Goal: Task Accomplishment & Management: Manage account settings

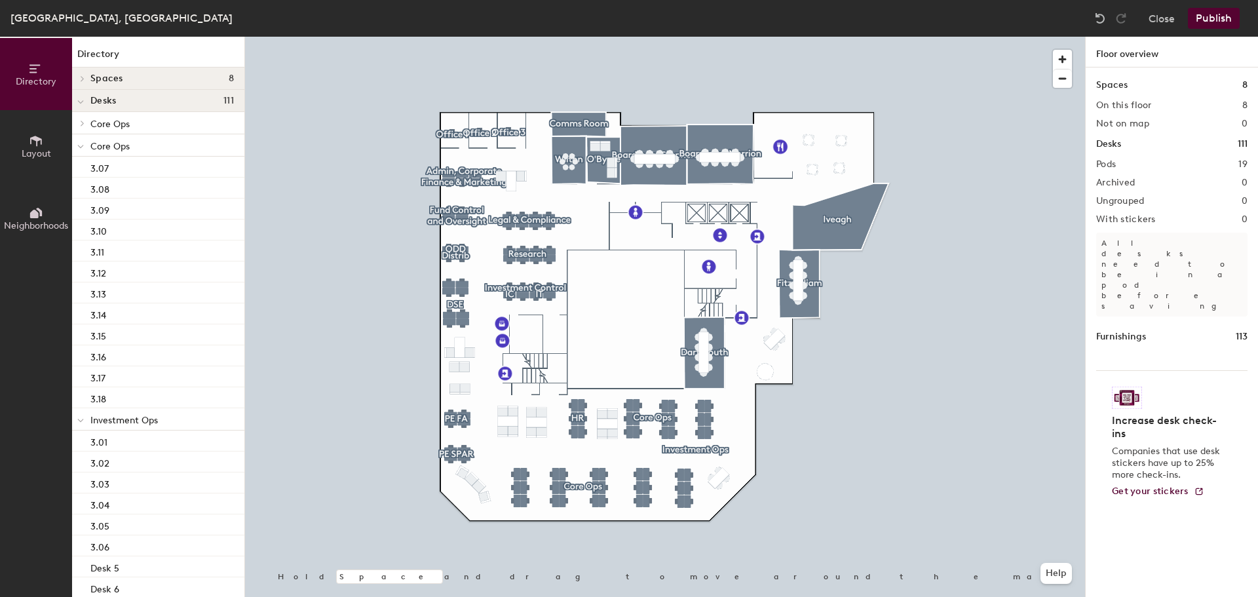
click at [37, 149] on span "Layout" at bounding box center [36, 153] width 29 height 11
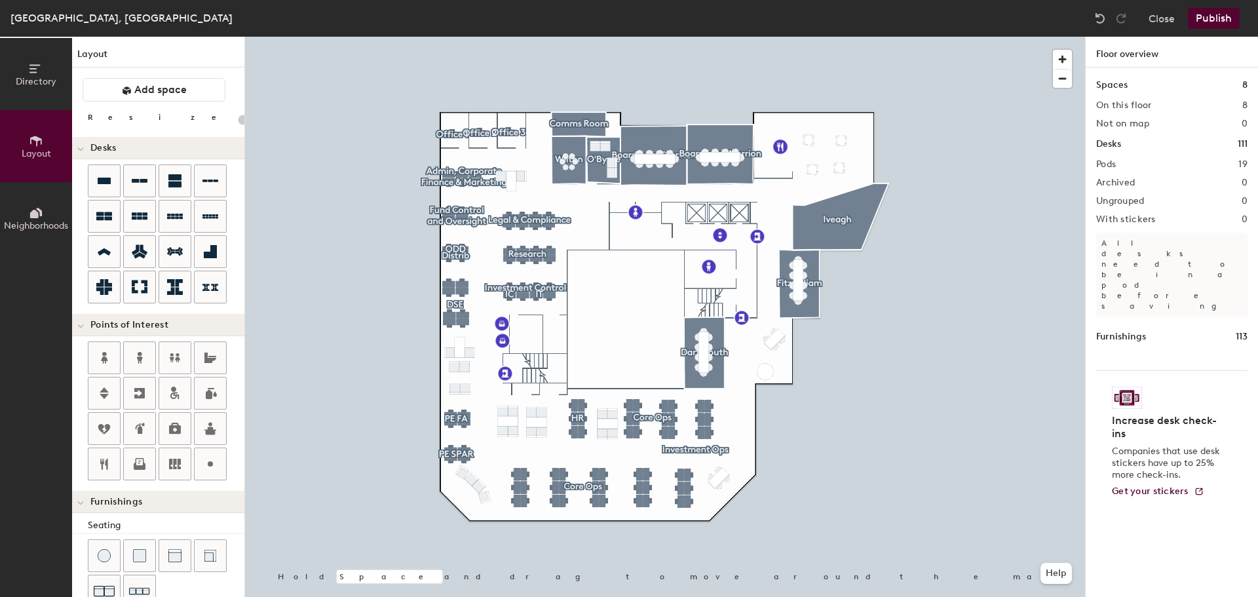
click at [31, 86] on span "Directory" at bounding box center [36, 81] width 41 height 11
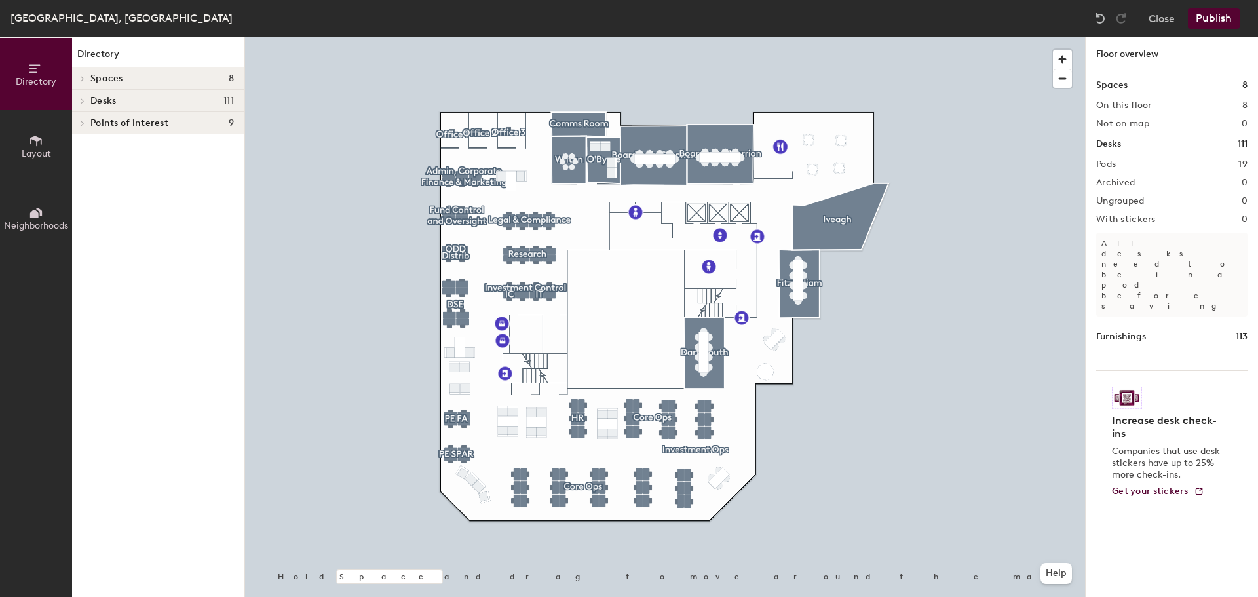
click at [84, 99] on icon at bounding box center [82, 101] width 5 height 7
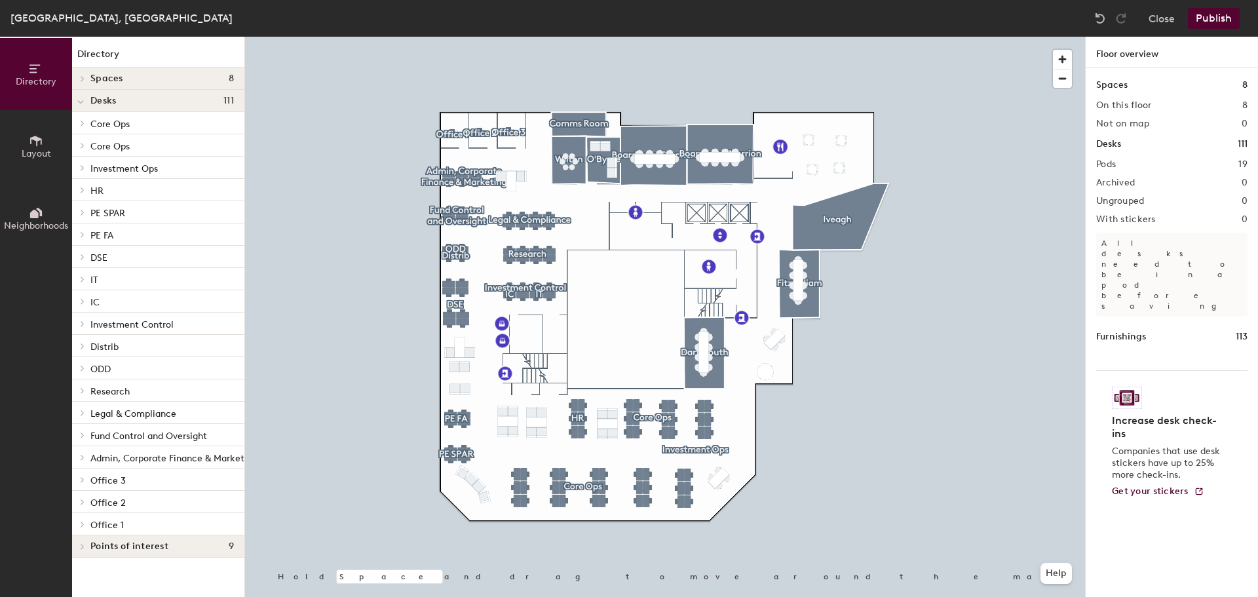
click at [85, 119] on div at bounding box center [80, 123] width 17 height 22
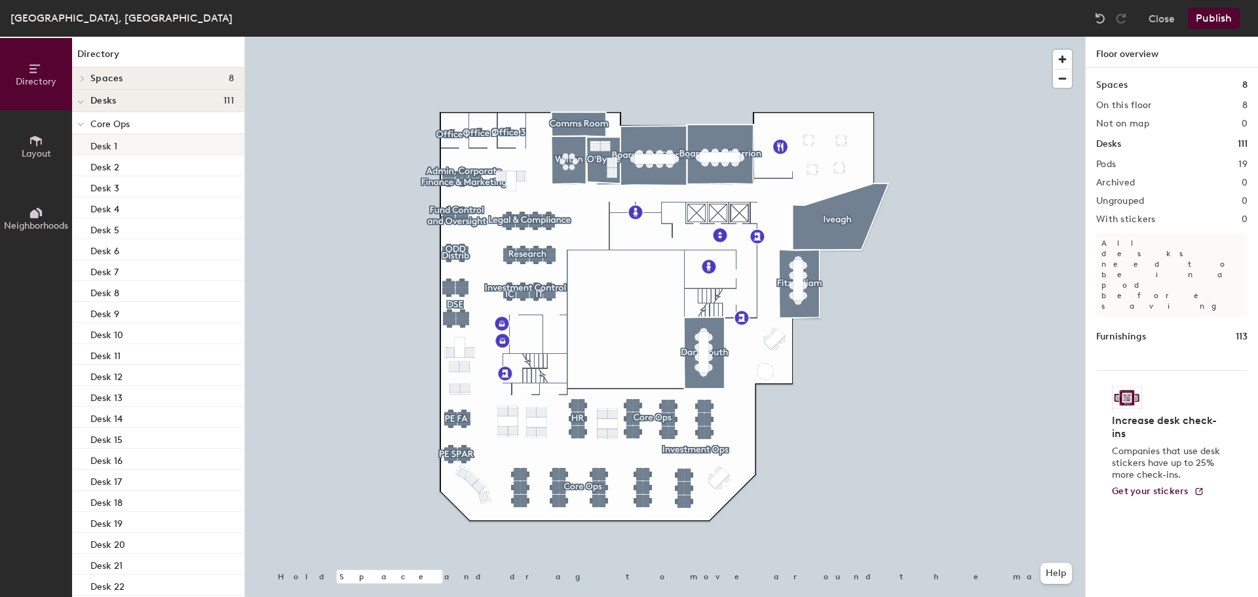
click at [136, 146] on div "Desk 1" at bounding box center [158, 144] width 172 height 21
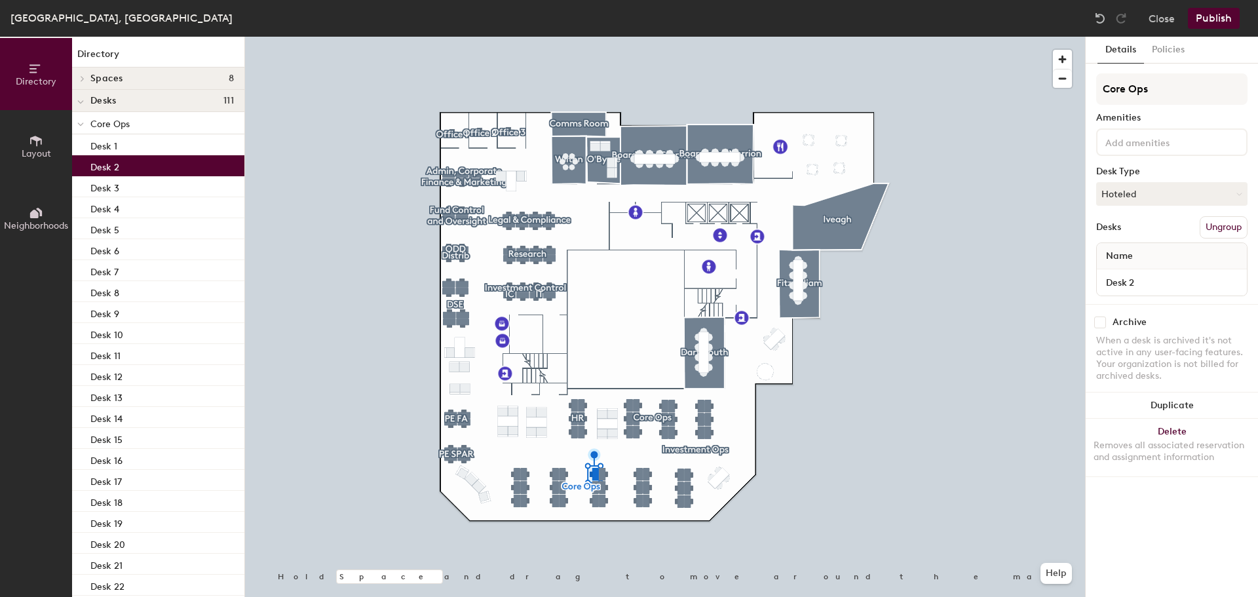
click at [121, 165] on div "Desk 2" at bounding box center [158, 165] width 172 height 21
click at [124, 142] on div "Desk 1" at bounding box center [158, 144] width 172 height 21
click at [799, 37] on div at bounding box center [665, 37] width 840 height 0
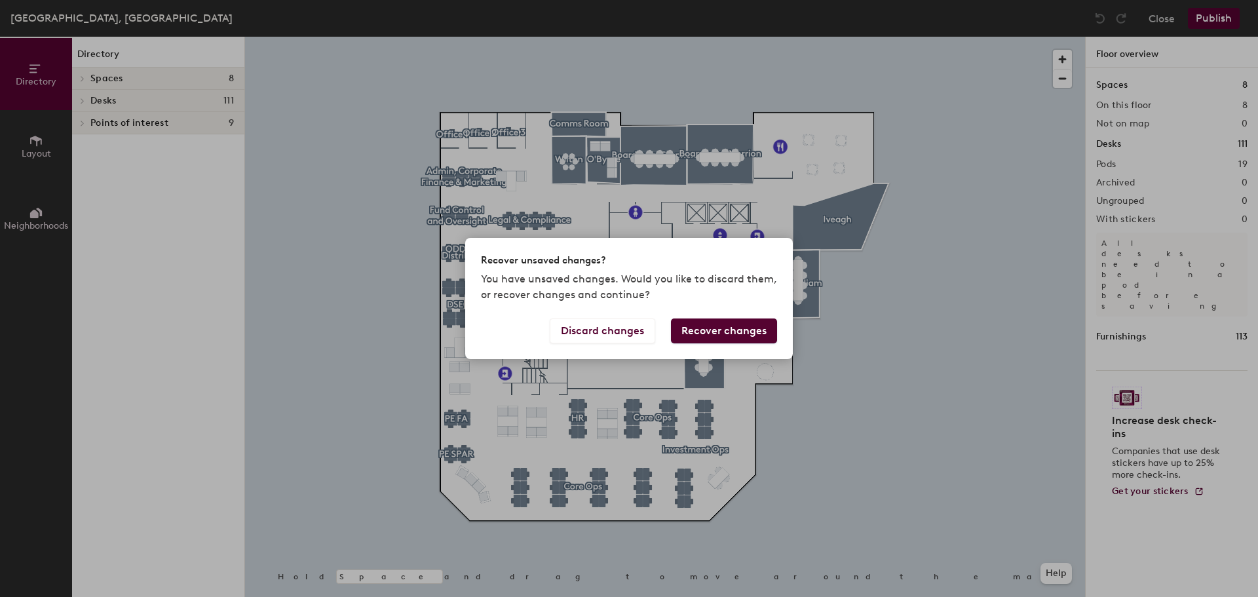
click at [721, 330] on button "Recover changes" at bounding box center [724, 331] width 106 height 25
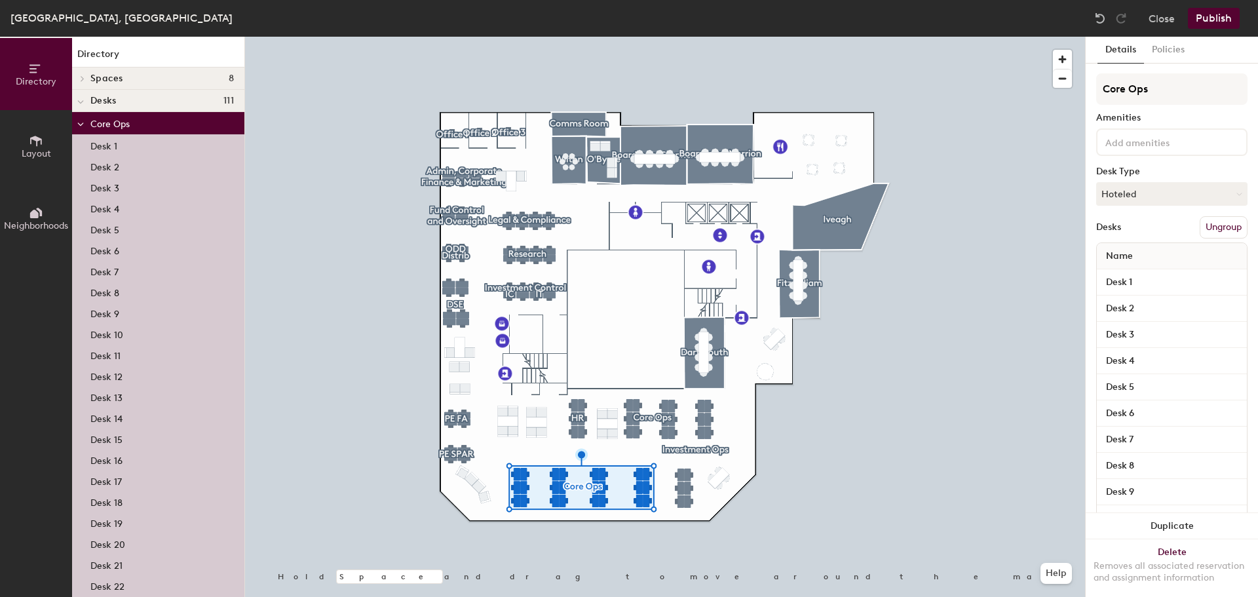
click at [111, 147] on p "Desk 1" at bounding box center [103, 144] width 27 height 15
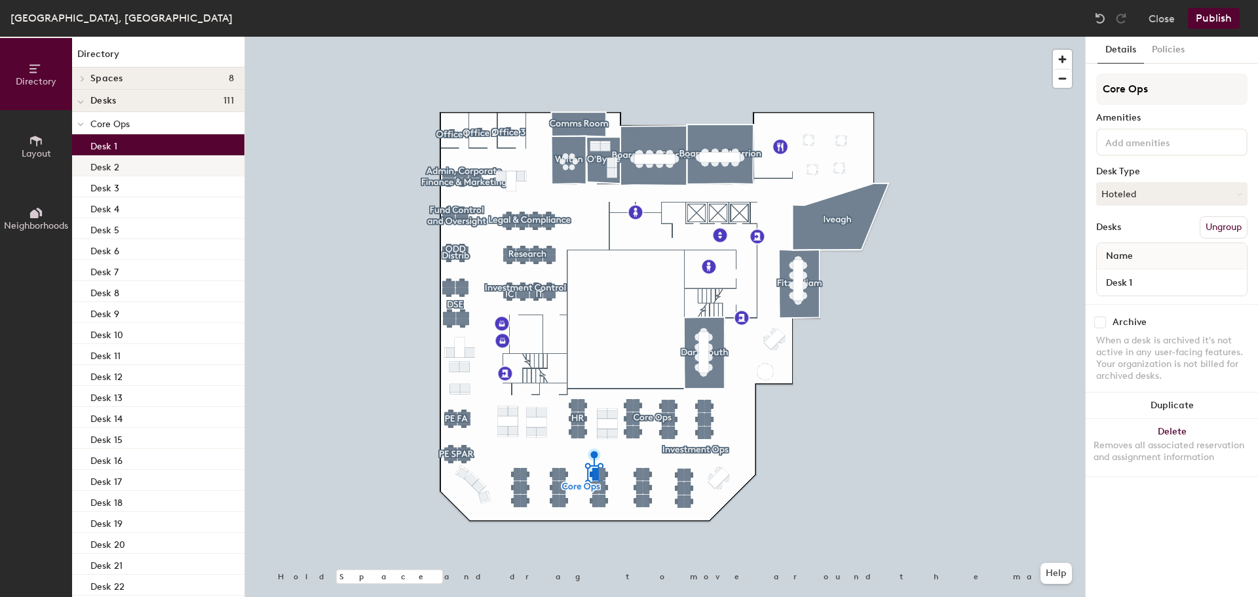
click at [113, 164] on p "Desk 2" at bounding box center [104, 165] width 29 height 15
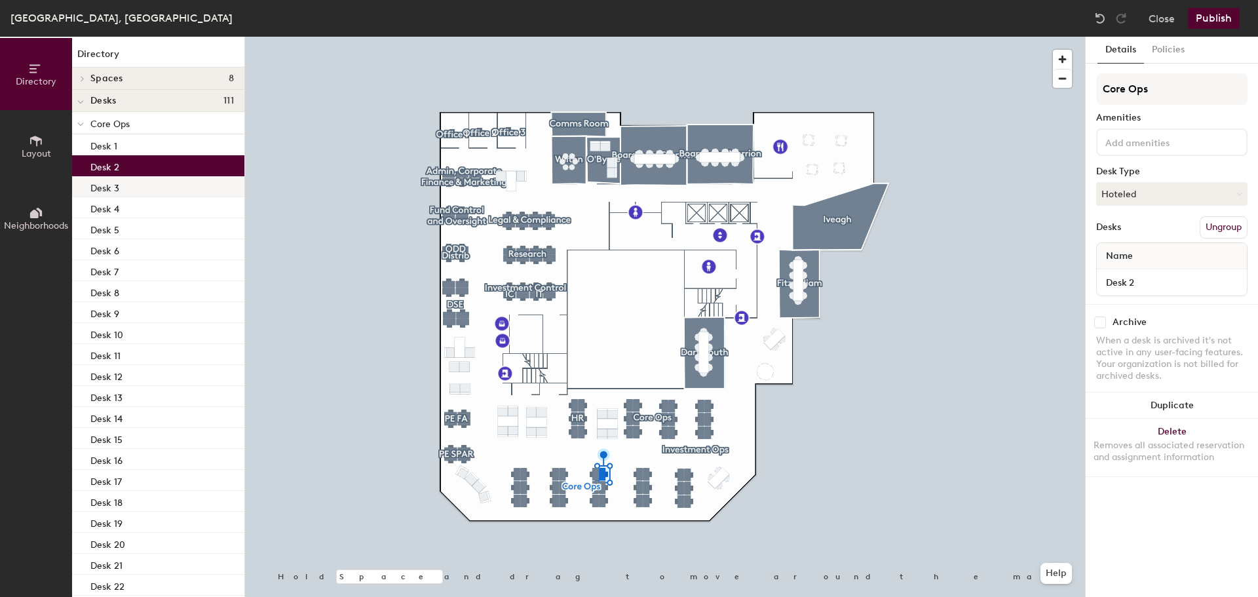
click at [111, 176] on div "Desk 3" at bounding box center [158, 186] width 172 height 21
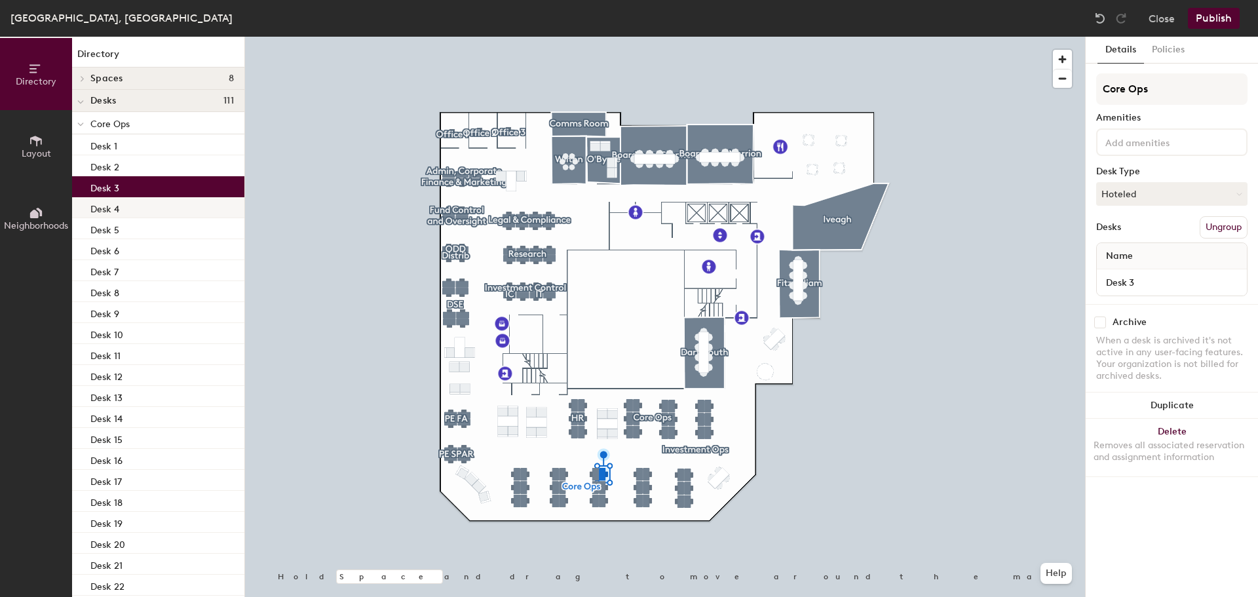
click at [118, 201] on p "Desk 4" at bounding box center [104, 207] width 29 height 15
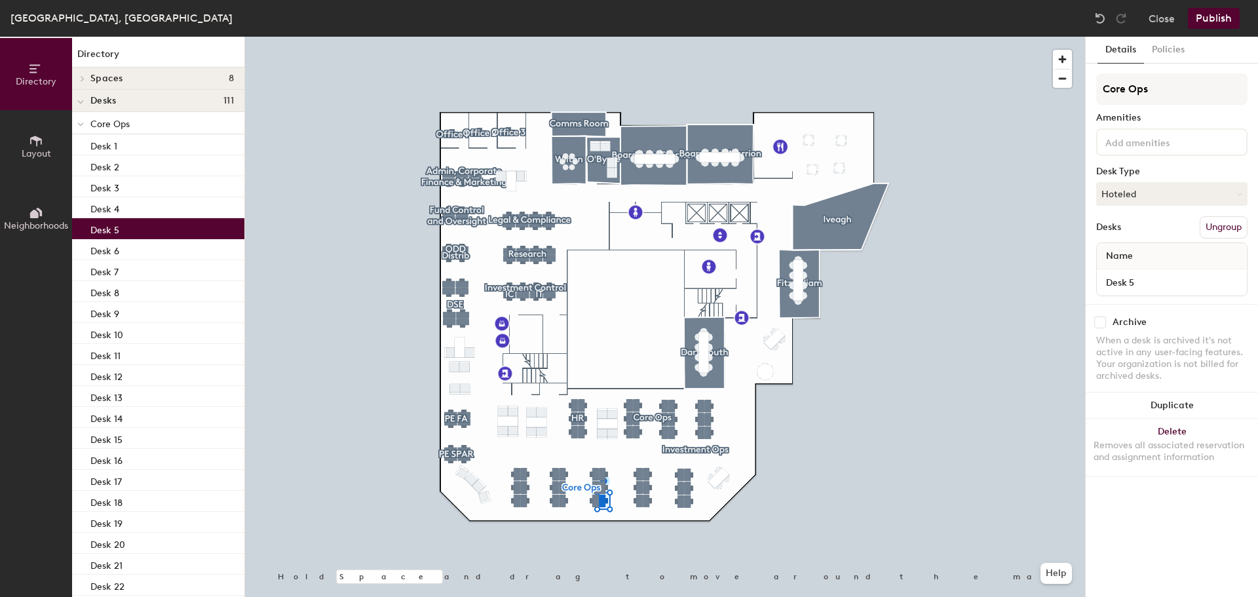
click at [117, 225] on p "Desk 5" at bounding box center [104, 228] width 29 height 15
click at [120, 247] on div "Desk 6" at bounding box center [158, 249] width 172 height 21
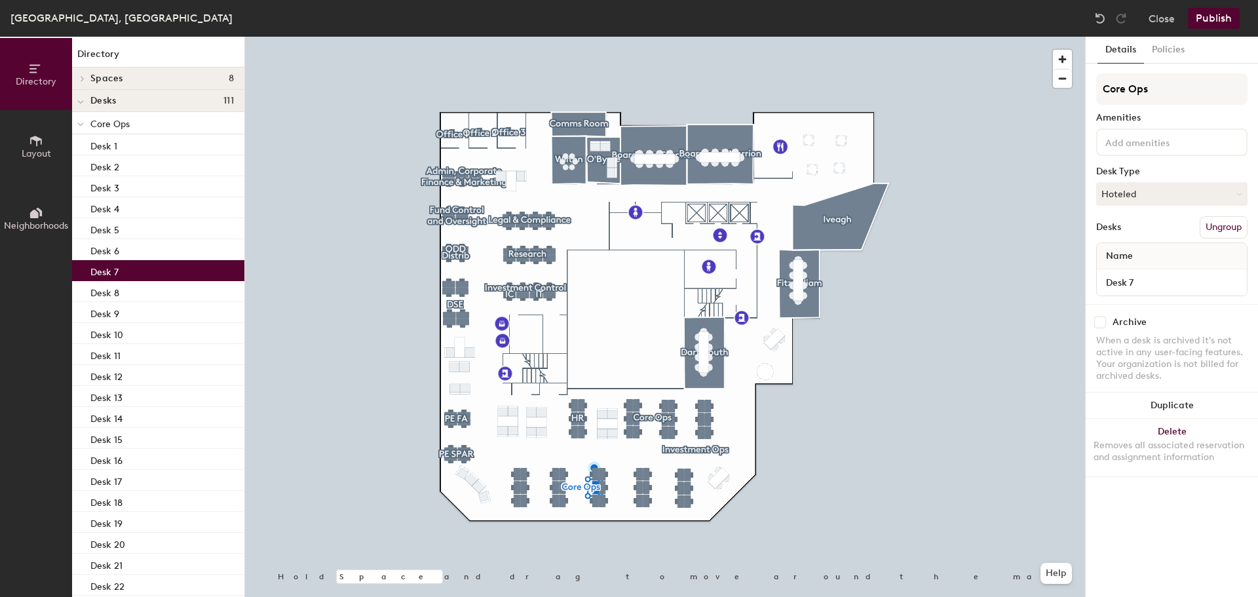
click at [119, 269] on div "Desk 7" at bounding box center [158, 270] width 172 height 21
click at [115, 284] on p "Desk 8" at bounding box center [104, 291] width 29 height 15
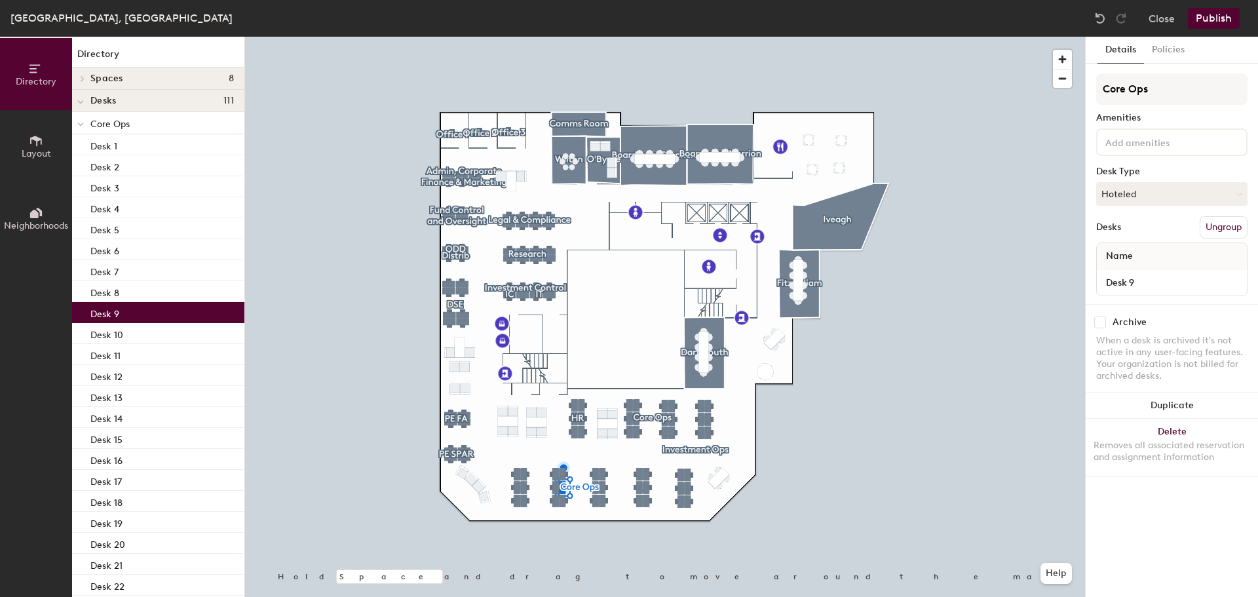
click at [121, 317] on div "Desk 9" at bounding box center [158, 312] width 172 height 21
click at [1102, 321] on input "checkbox" at bounding box center [1101, 323] width 12 height 12
checkbox input "false"
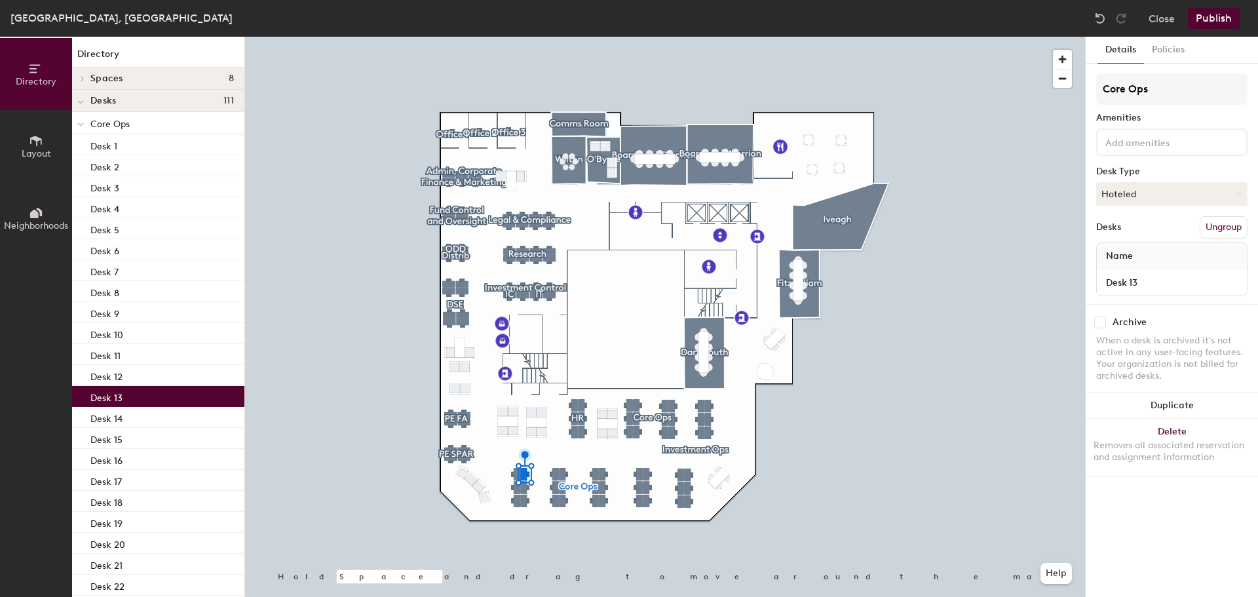
click at [1102, 324] on input "checkbox" at bounding box center [1101, 323] width 12 height 12
checkbox input "true"
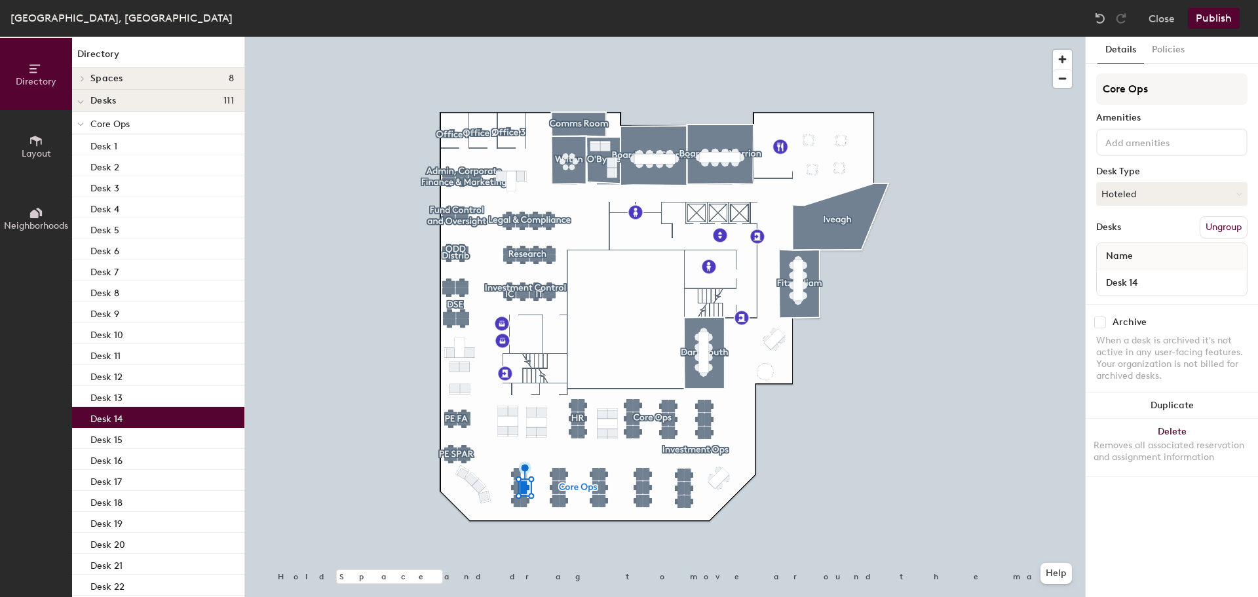
click at [1105, 321] on input "checkbox" at bounding box center [1101, 323] width 12 height 12
click at [1103, 321] on input "checkbox" at bounding box center [1101, 323] width 12 height 12
checkbox input "false"
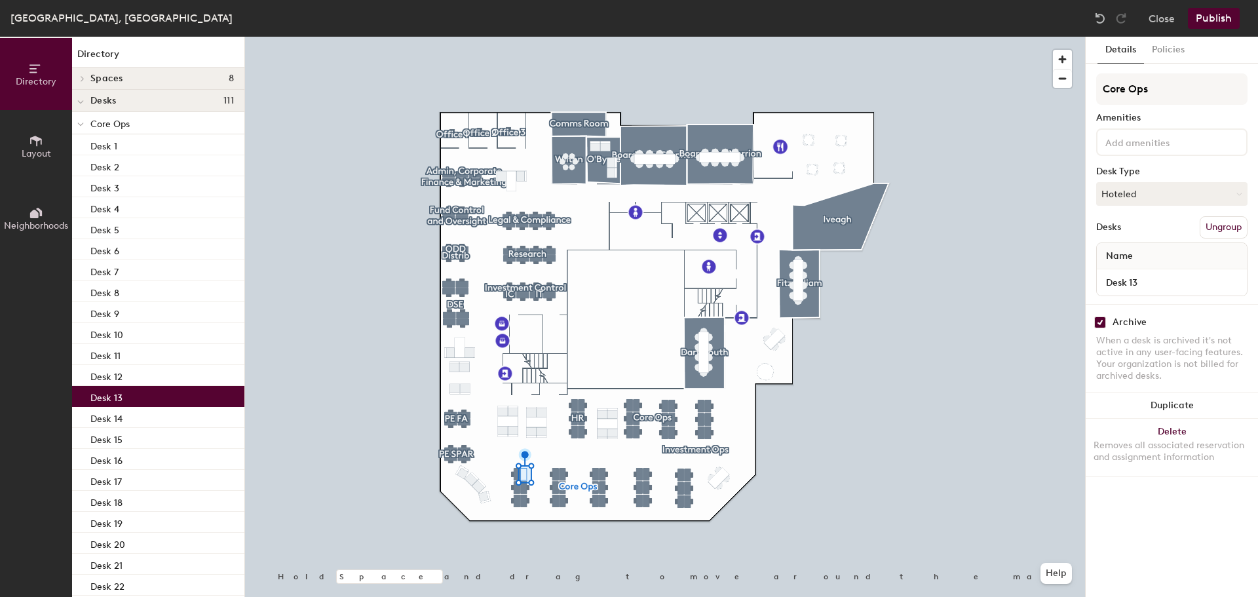
click at [1101, 324] on input "checkbox" at bounding box center [1101, 323] width 12 height 12
checkbox input "false"
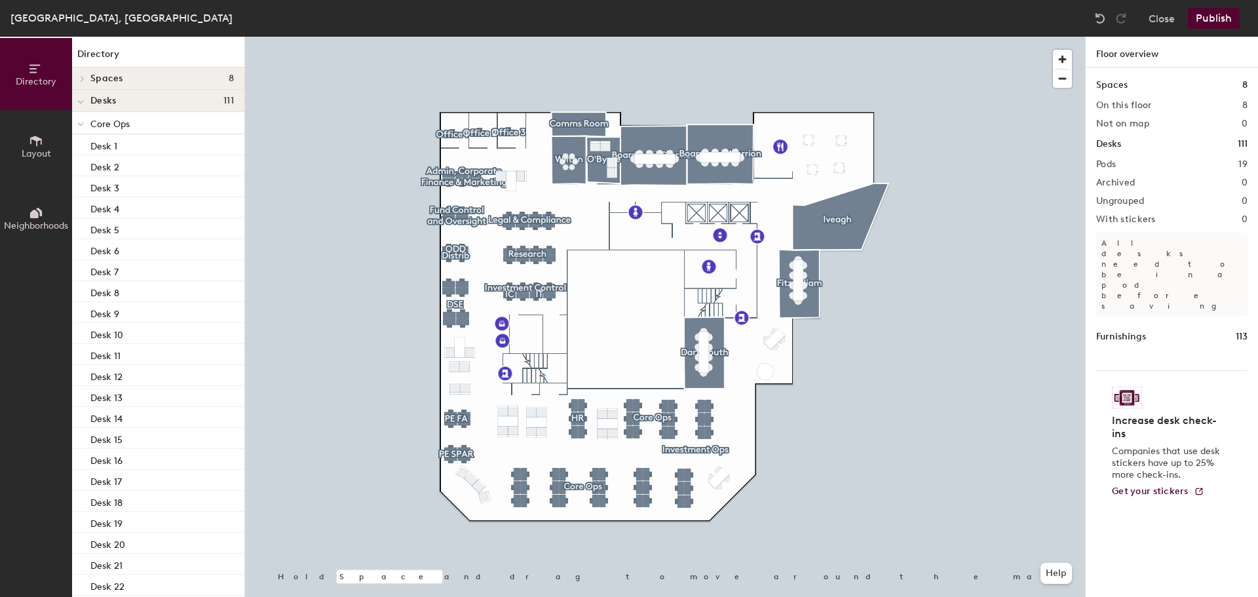
click at [82, 121] on span at bounding box center [80, 124] width 7 height 11
